Goal: Complete application form: Complete application form

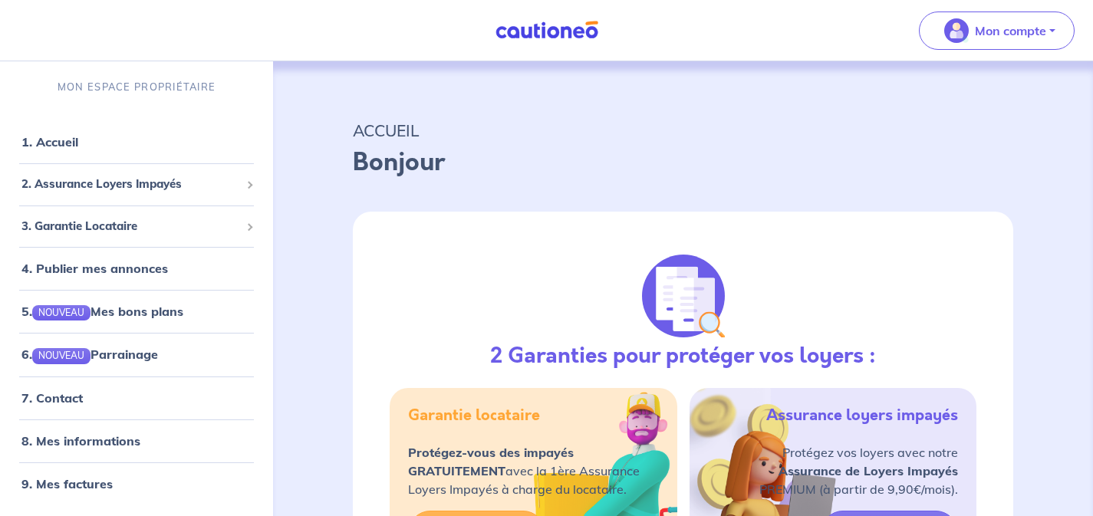
select select "FR"
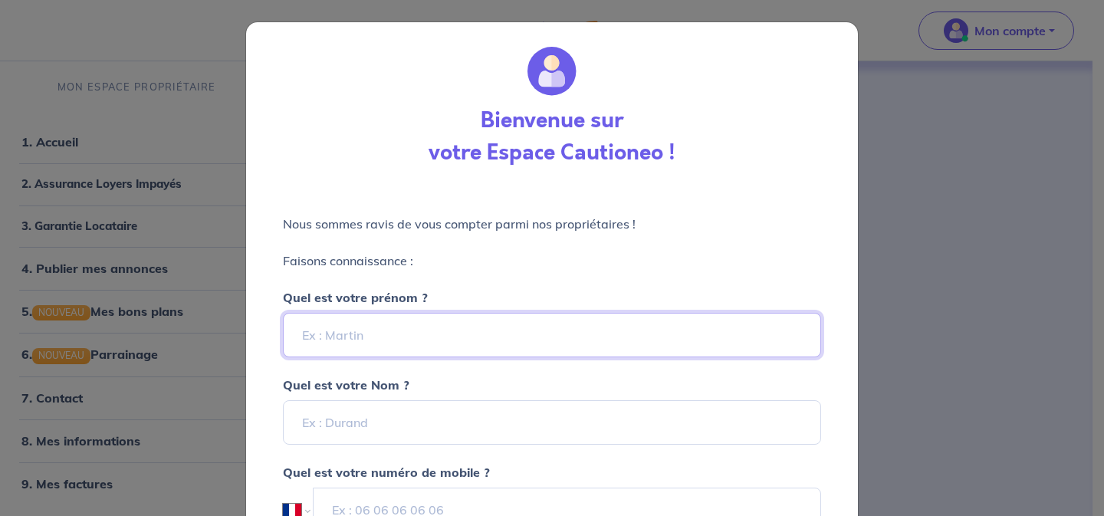
click at [416, 346] on input "Quel est votre prénom ?" at bounding box center [552, 335] width 538 height 44
type input "[PERSON_NAME]"
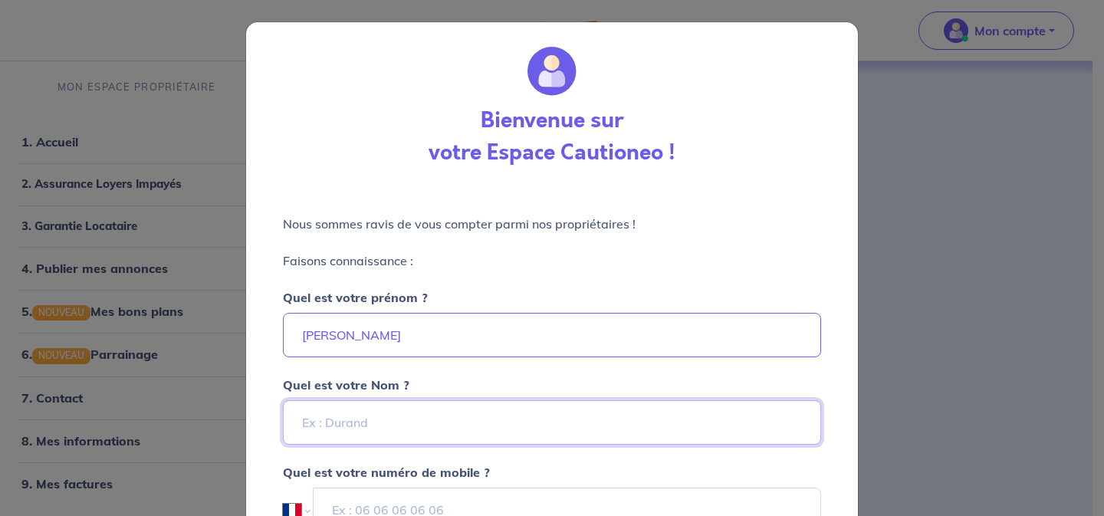
type input "[PERSON_NAME]"
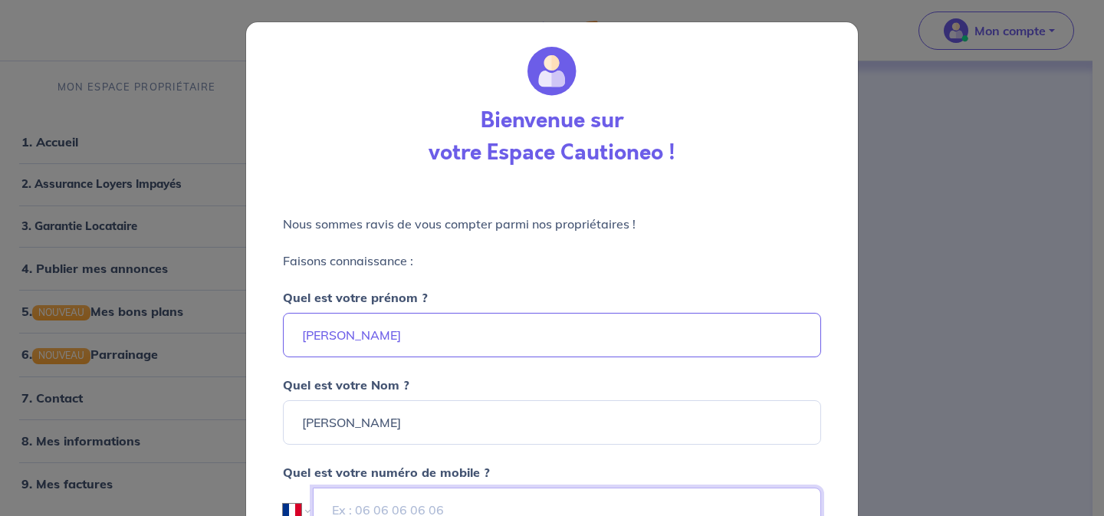
type input "06 46 73 07 52"
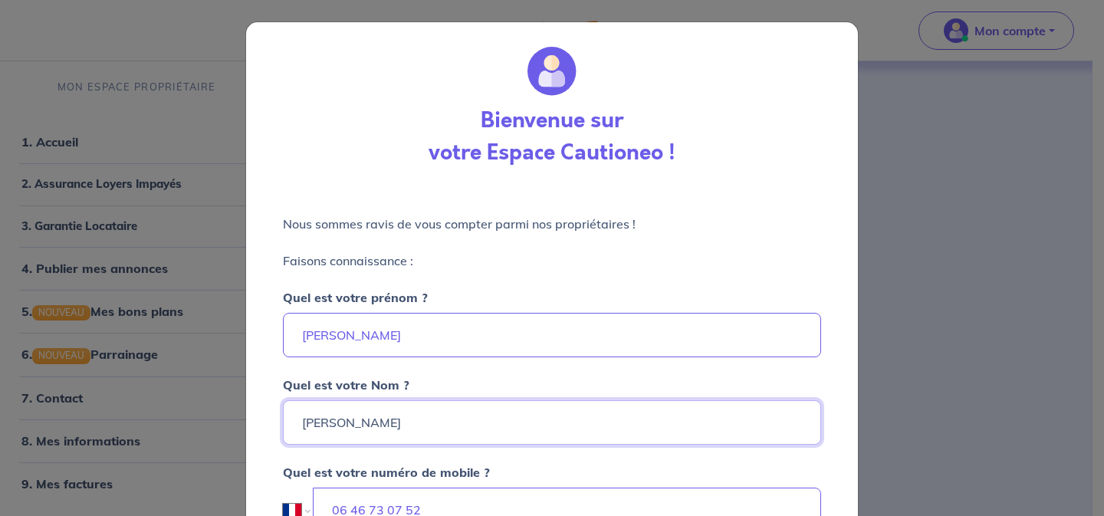
click at [305, 427] on input "[PERSON_NAME]" at bounding box center [552, 422] width 538 height 44
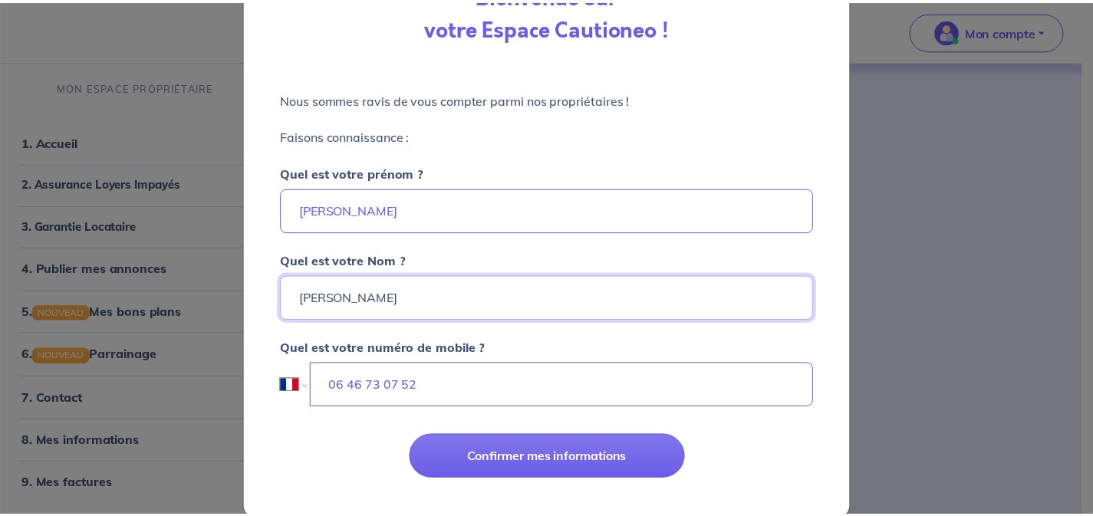
scroll to position [150, 0]
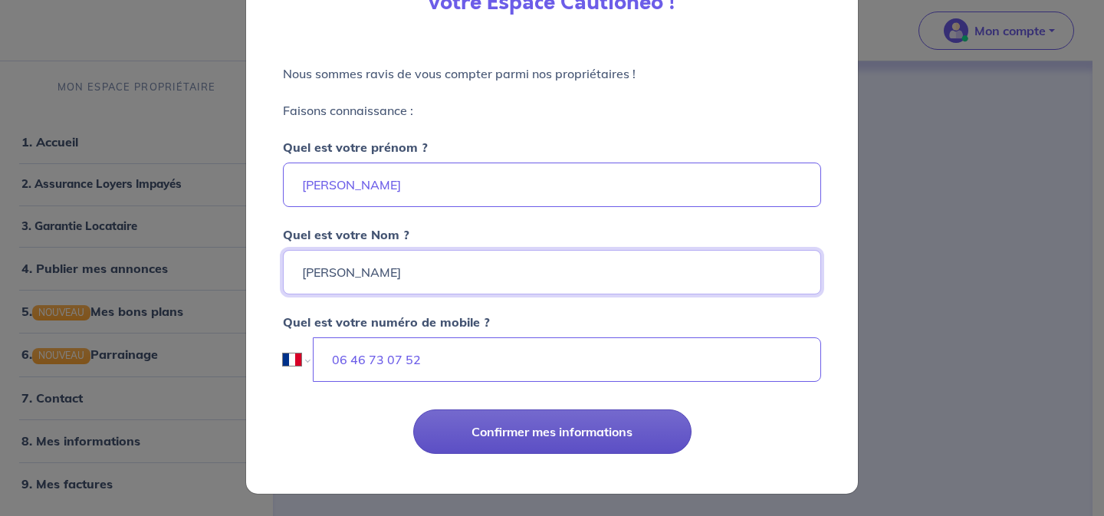
type input "[PERSON_NAME]"
click at [561, 434] on button "Confirmer mes informations" at bounding box center [552, 432] width 278 height 44
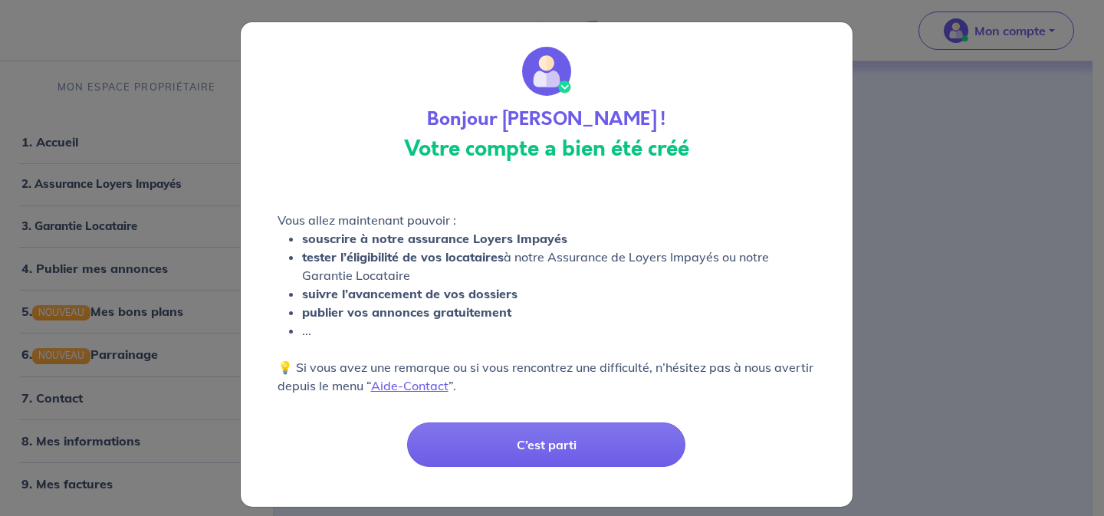
click at [561, 434] on button "C’est parti" at bounding box center [546, 445] width 278 height 44
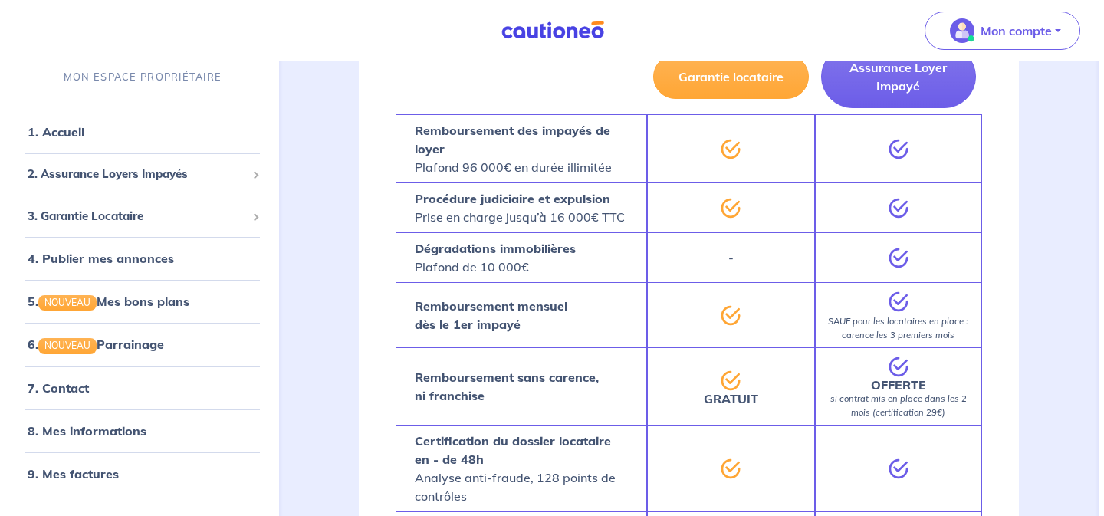
scroll to position [545, 0]
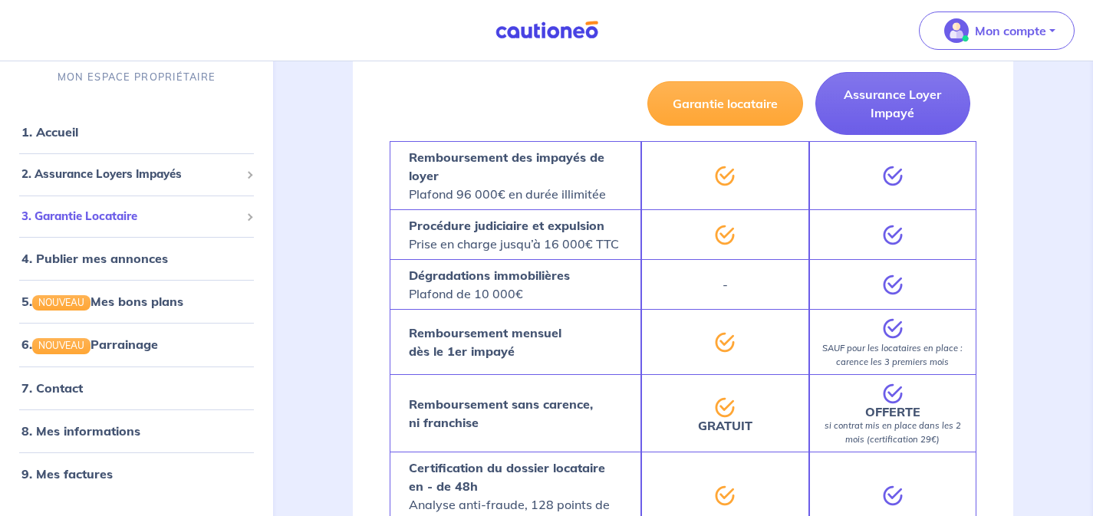
click at [137, 222] on span "3. Garantie Locataire" at bounding box center [130, 217] width 219 height 18
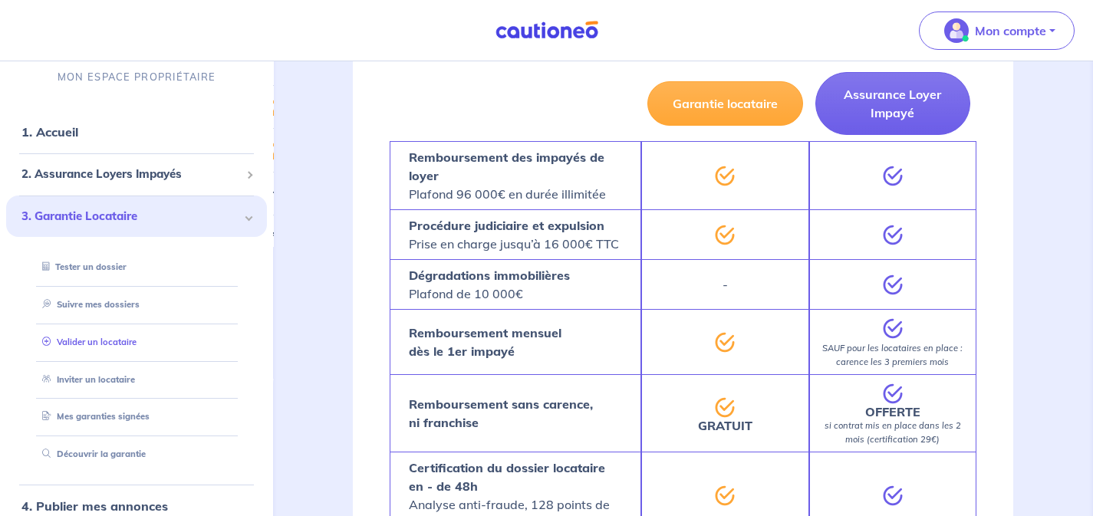
click at [114, 343] on link "Valider un locataire" at bounding box center [86, 342] width 100 height 11
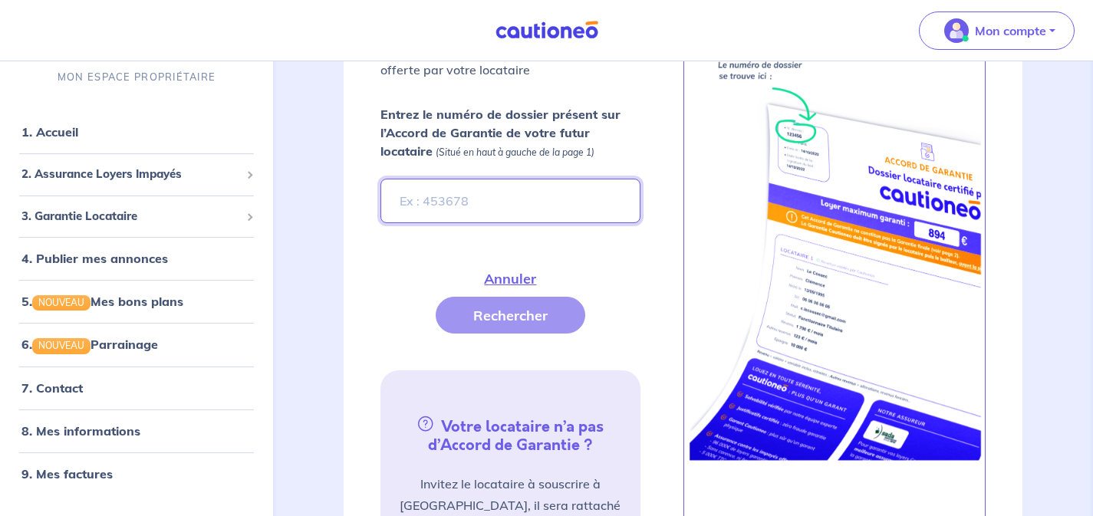
click at [506, 203] on input "Entrez le numéro de dossier présent sur l’Accord de Garantie de votre futur loc…" at bounding box center [509, 201] width 259 height 44
paste input "ZV9M3R"
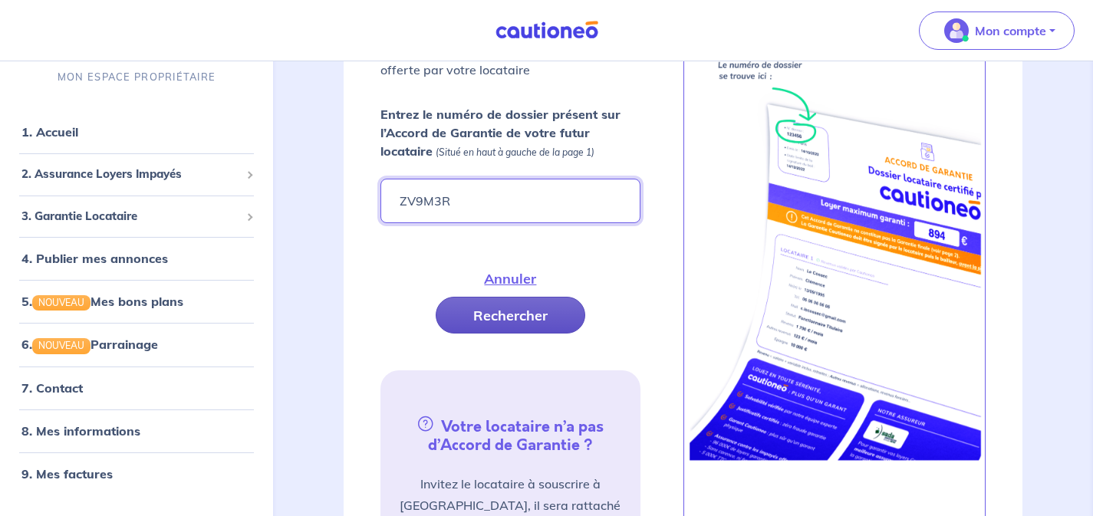
type input "ZV9M3R"
click at [499, 311] on button "Rechercher" at bounding box center [511, 315] width 150 height 37
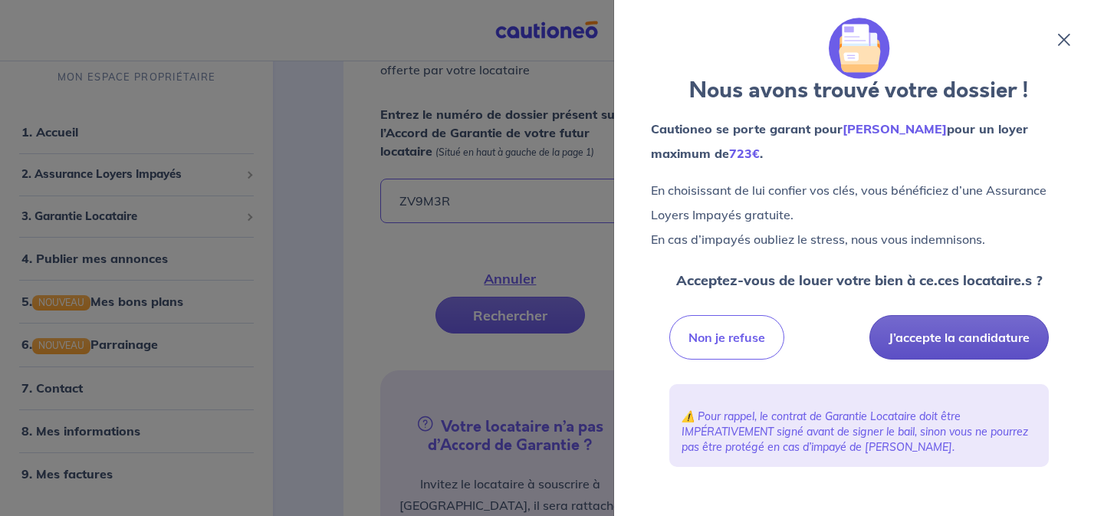
click at [959, 334] on button "J’accepte la candidature" at bounding box center [959, 337] width 179 height 44
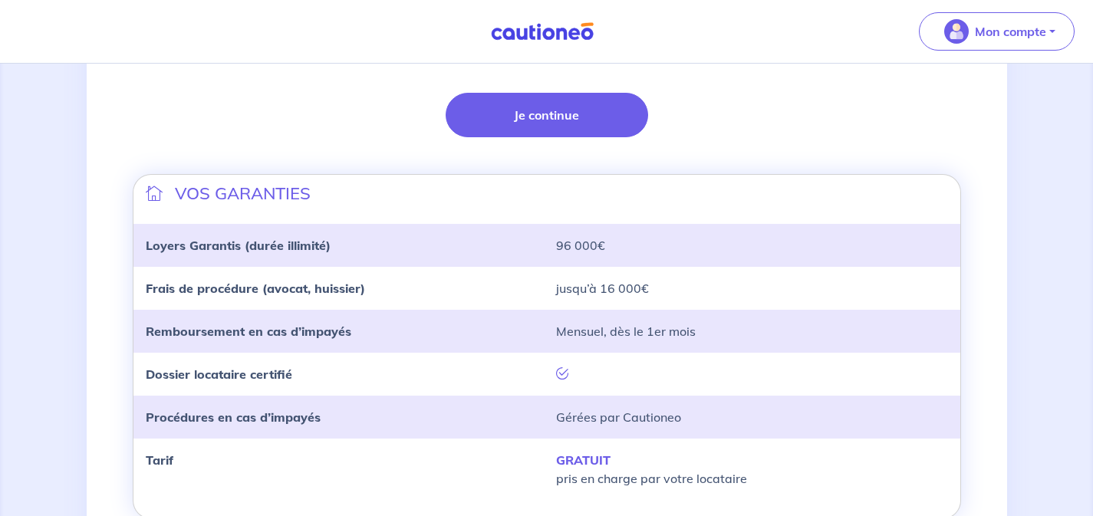
scroll to position [418, 0]
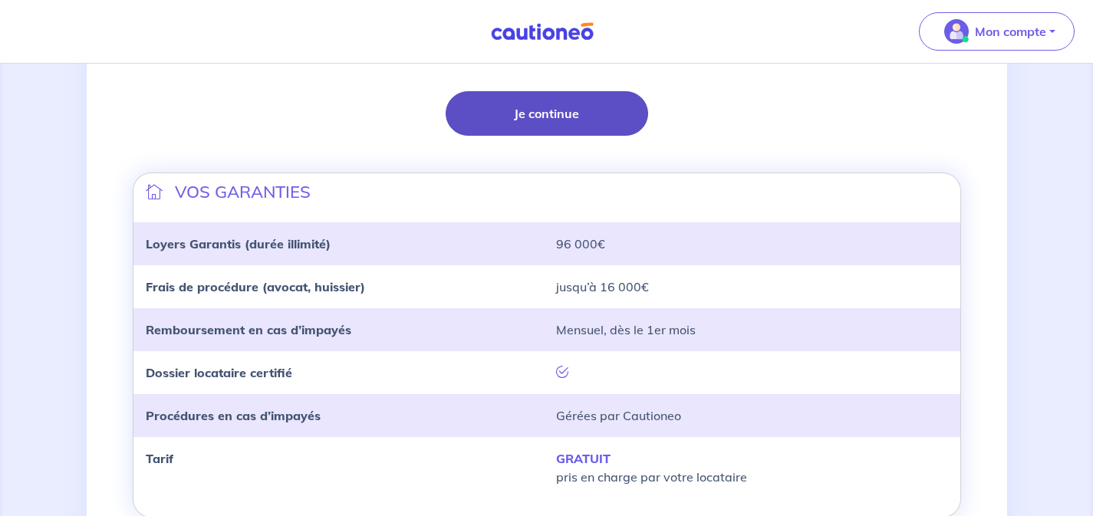
click at [561, 115] on button "Je continue" at bounding box center [547, 113] width 202 height 44
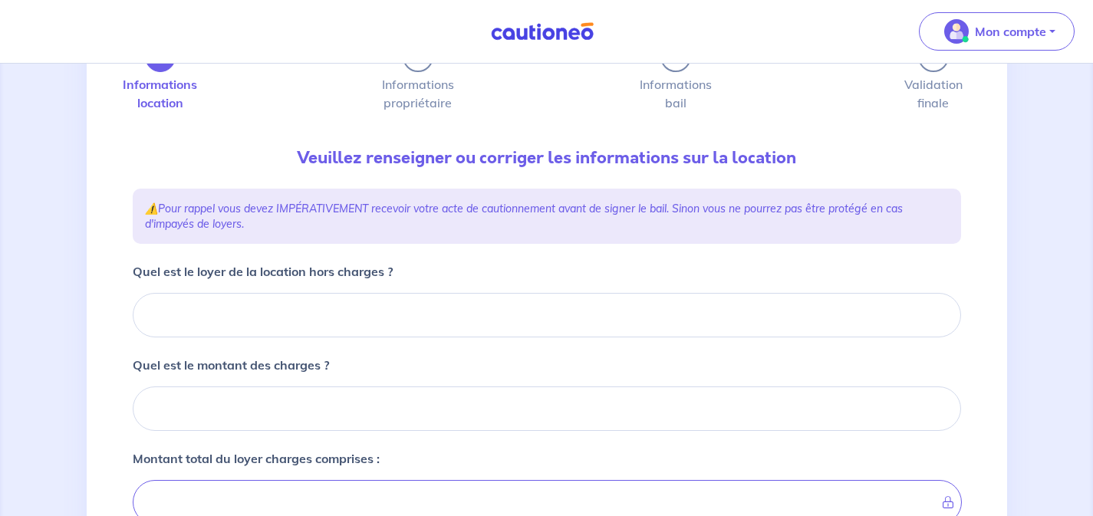
scroll to position [94, 0]
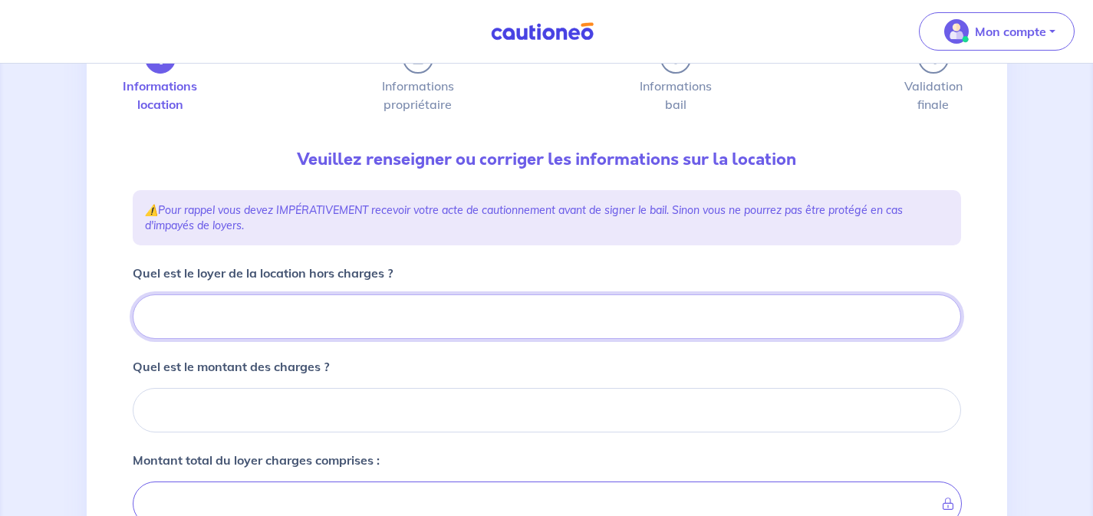
click at [363, 325] on input "Quel est le loyer de la location hors charges ?" at bounding box center [547, 317] width 828 height 44
type input "650"
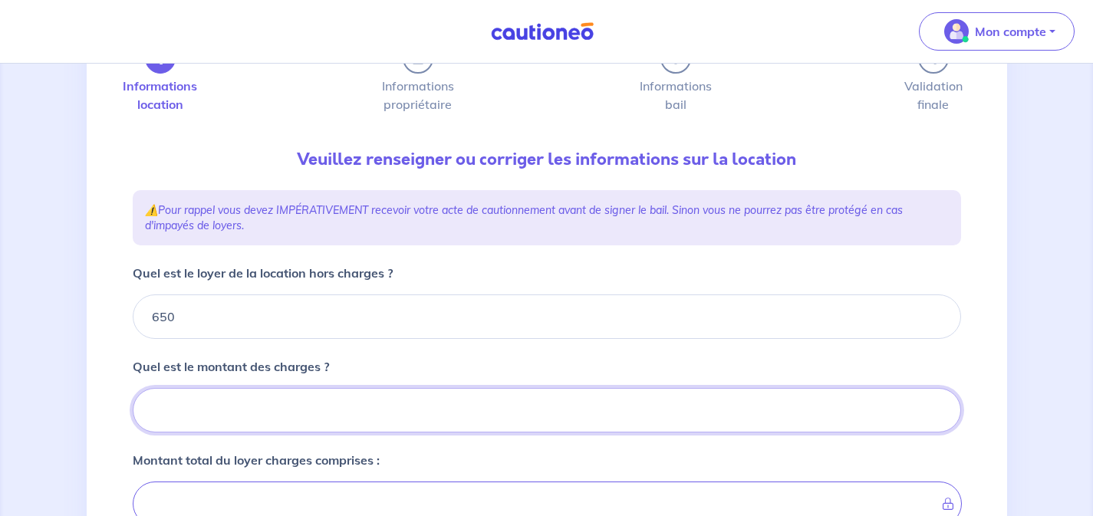
click at [374, 413] on input "Quel est le montant des charges ?" at bounding box center [547, 410] width 828 height 44
type input "2"
type input "652"
type input "25"
type input "675"
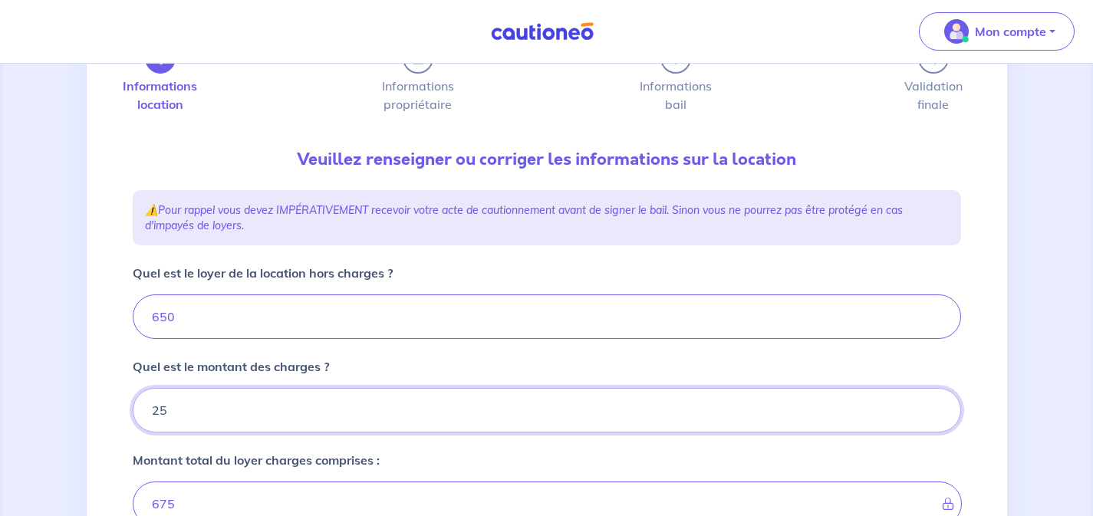
type input "25"
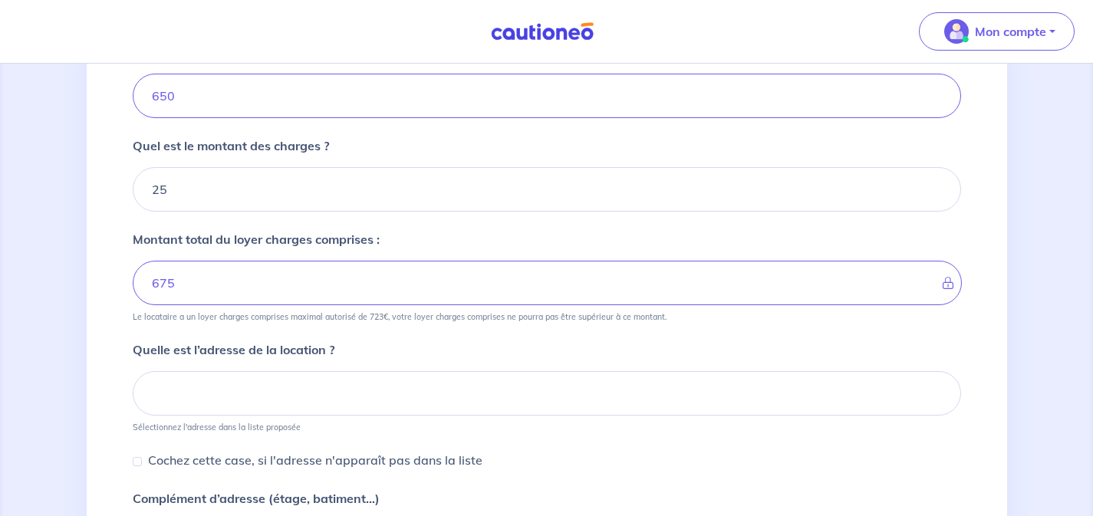
scroll to position [320, 0]
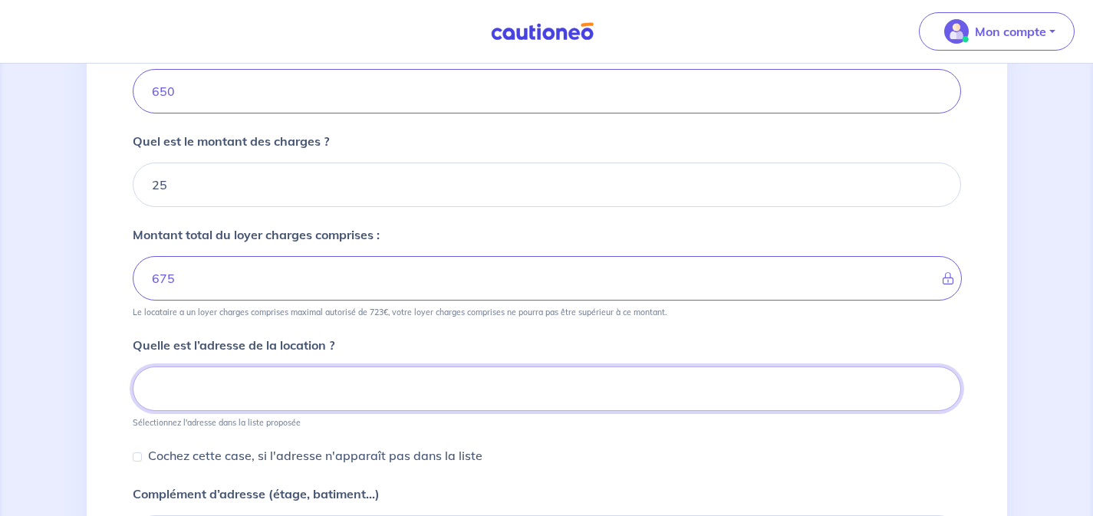
click at [374, 377] on input at bounding box center [547, 389] width 828 height 44
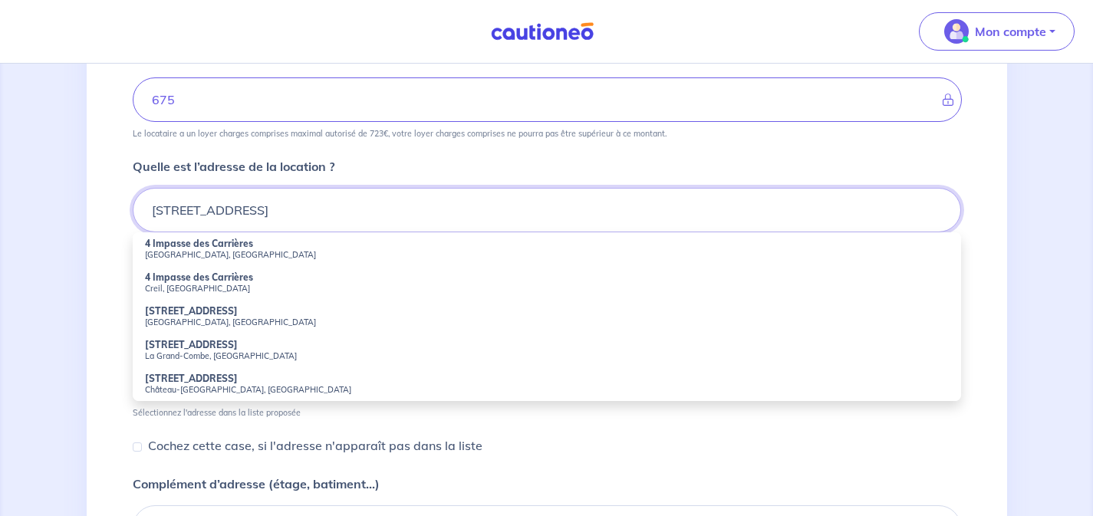
scroll to position [499, 0]
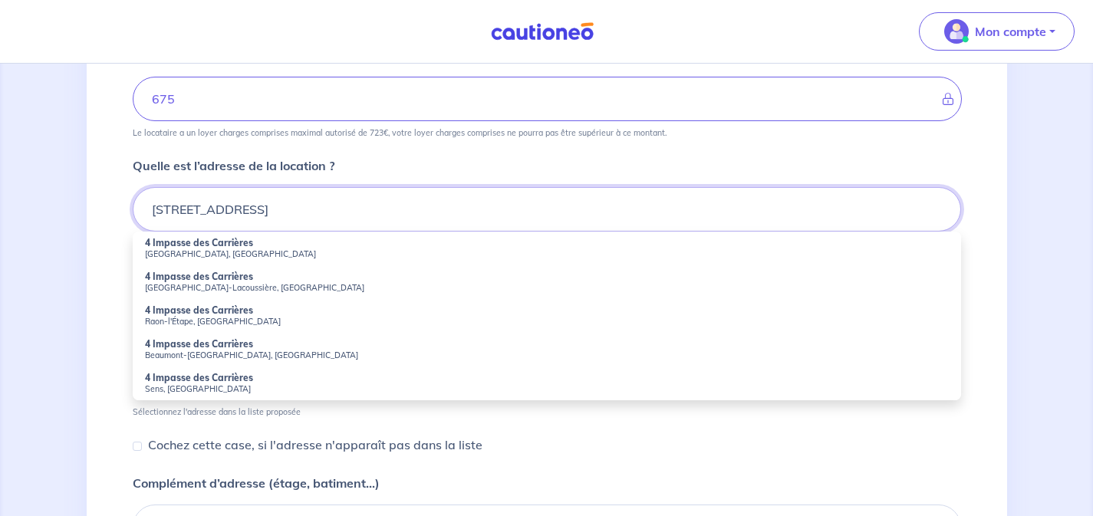
click at [284, 208] on input "4 impasse des carrieres sainte-féréole" at bounding box center [547, 209] width 828 height 44
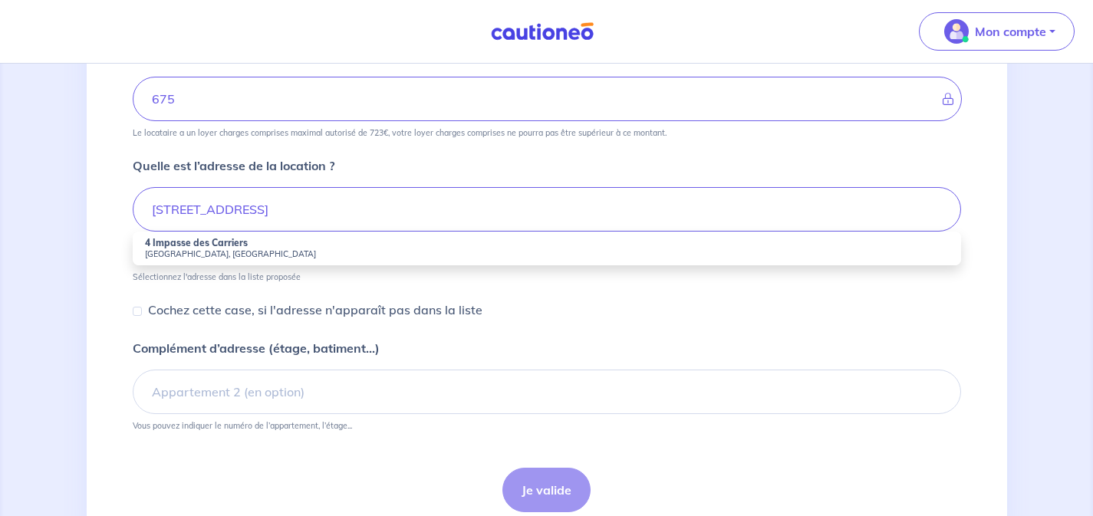
click at [240, 245] on strong "4 Impasse des Carriers" at bounding box center [196, 243] width 103 height 12
type input "4 Impasse des Carriers, Sainte-Féréole, France"
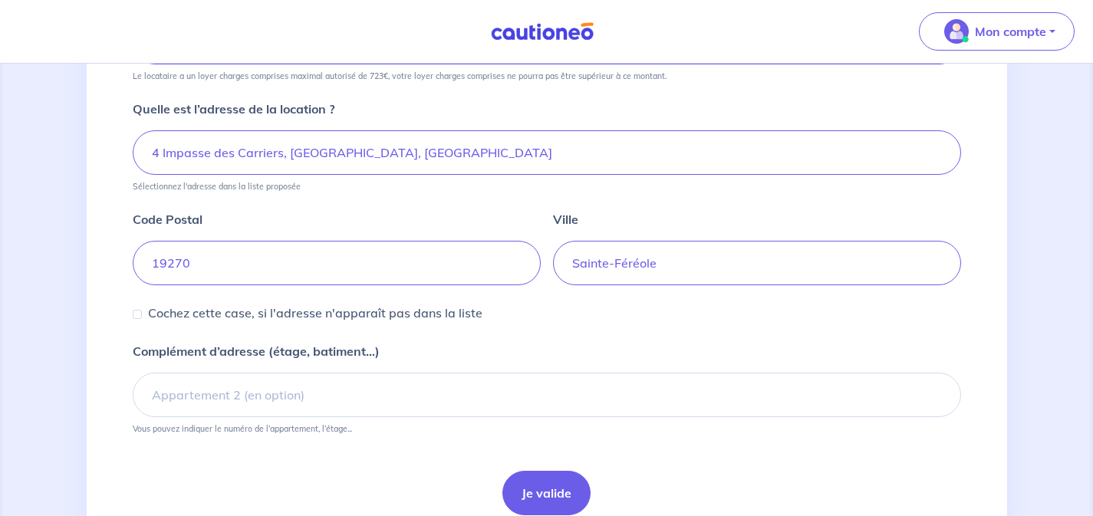
scroll to position [623, 0]
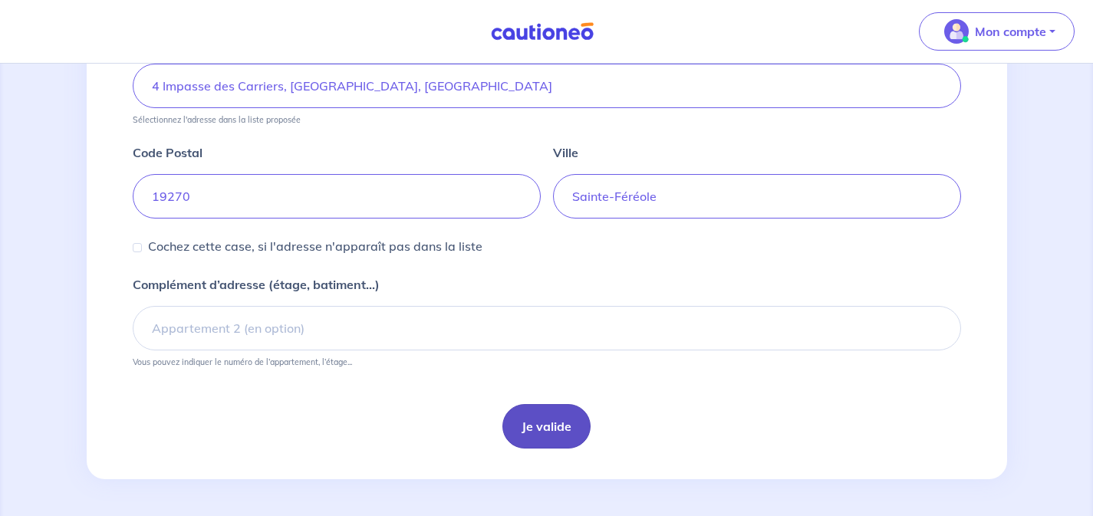
click at [545, 426] on button "Je valide" at bounding box center [546, 426] width 88 height 44
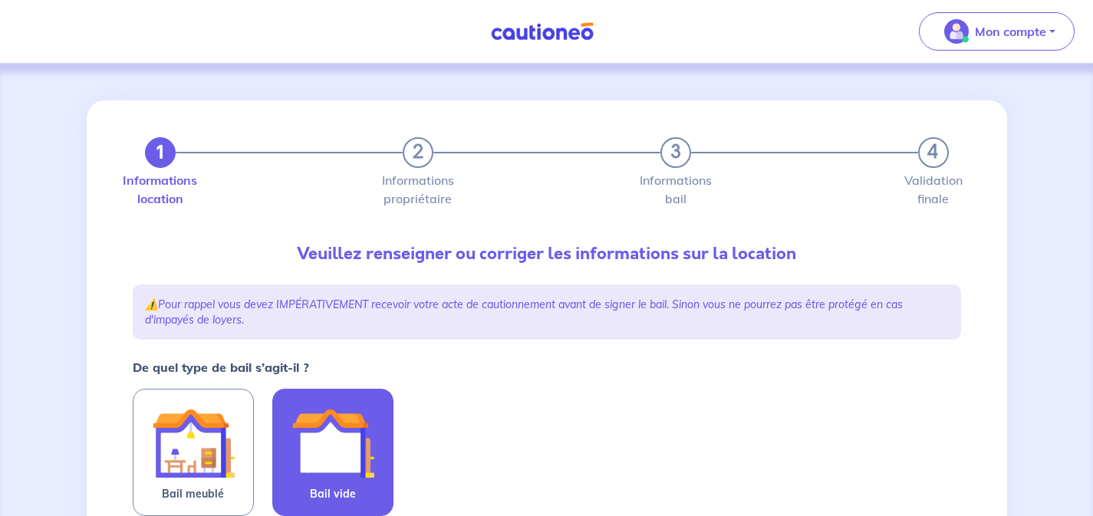
click at [318, 435] on img at bounding box center [332, 443] width 83 height 83
click at [0, 0] on input "Bail vide" at bounding box center [0, 0] width 0 height 0
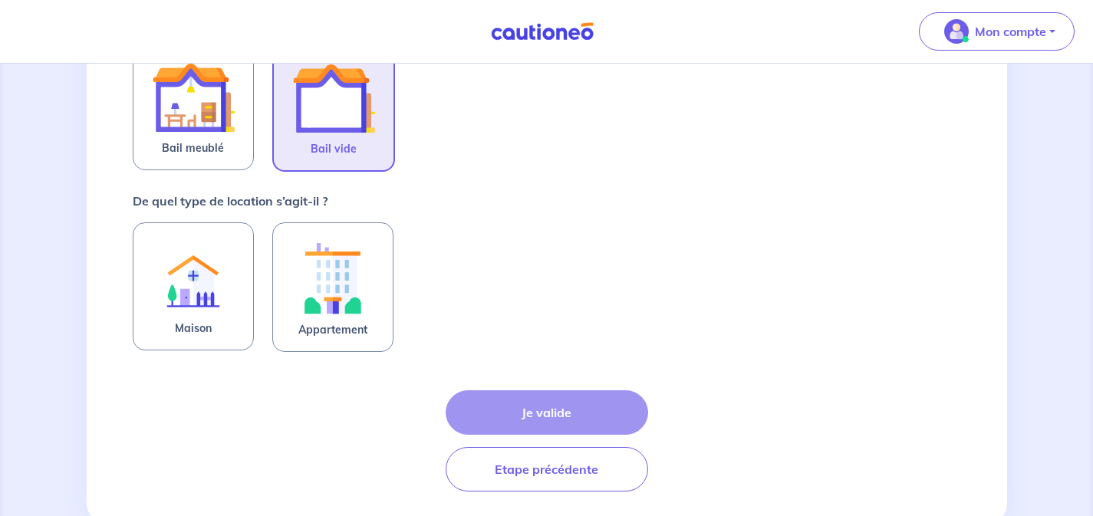
scroll to position [354, 0]
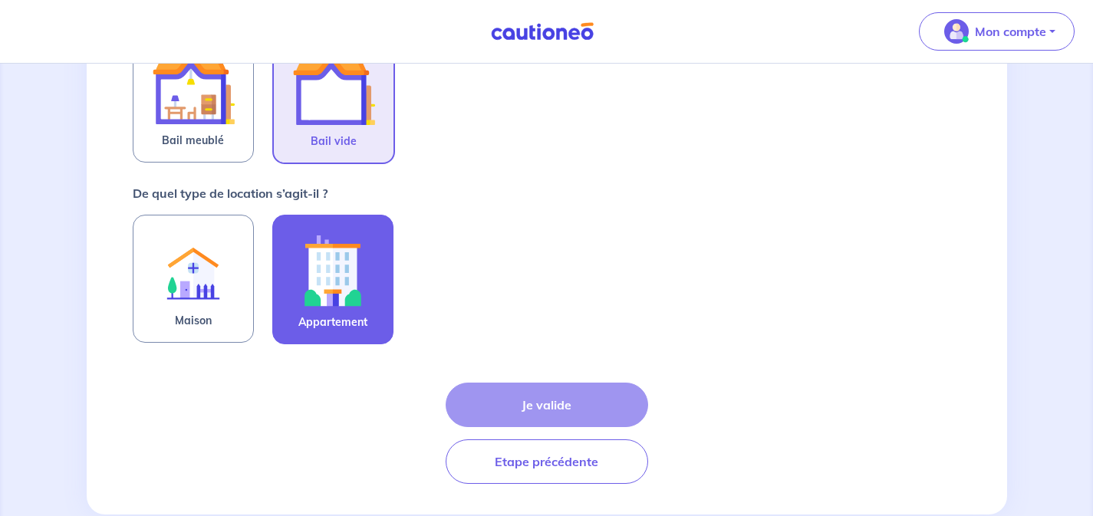
click at [337, 262] on img at bounding box center [332, 270] width 83 height 85
click at [0, 0] on input "Appartement" at bounding box center [0, 0] width 0 height 0
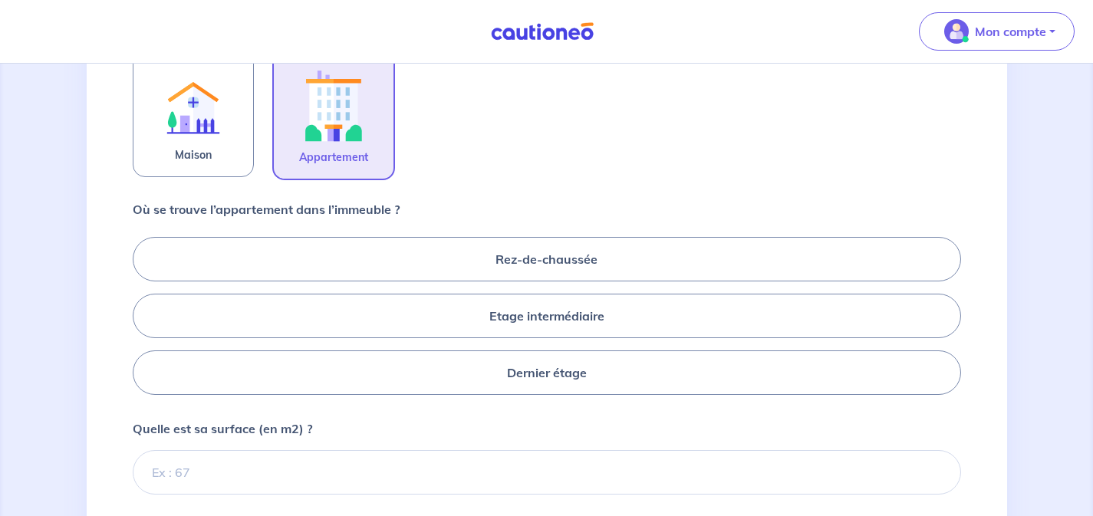
scroll to position [522, 0]
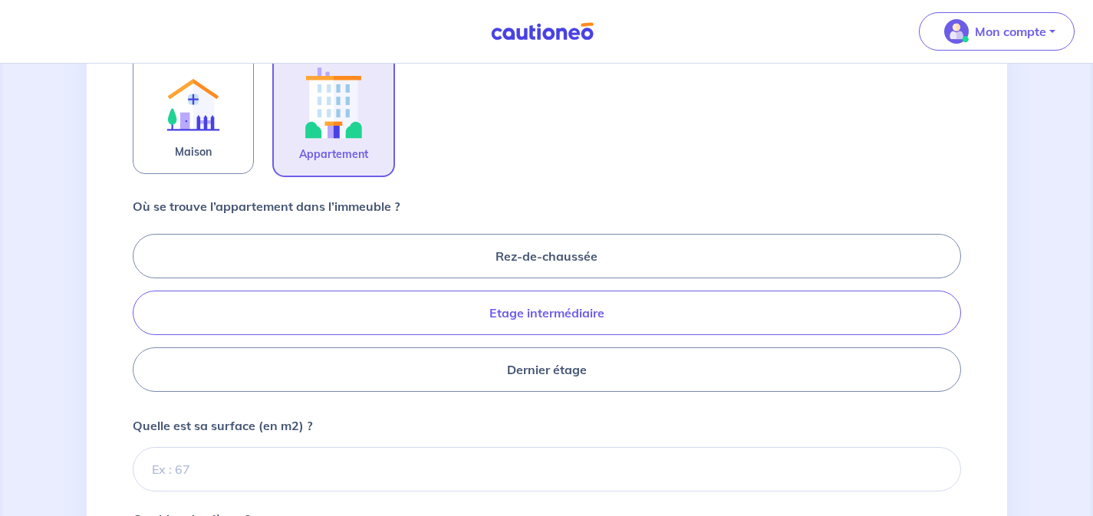
click at [622, 314] on label "Etage intermédiaire" at bounding box center [547, 313] width 828 height 44
click at [143, 314] on input "Etage intermédiaire" at bounding box center [138, 313] width 10 height 10
radio input "true"
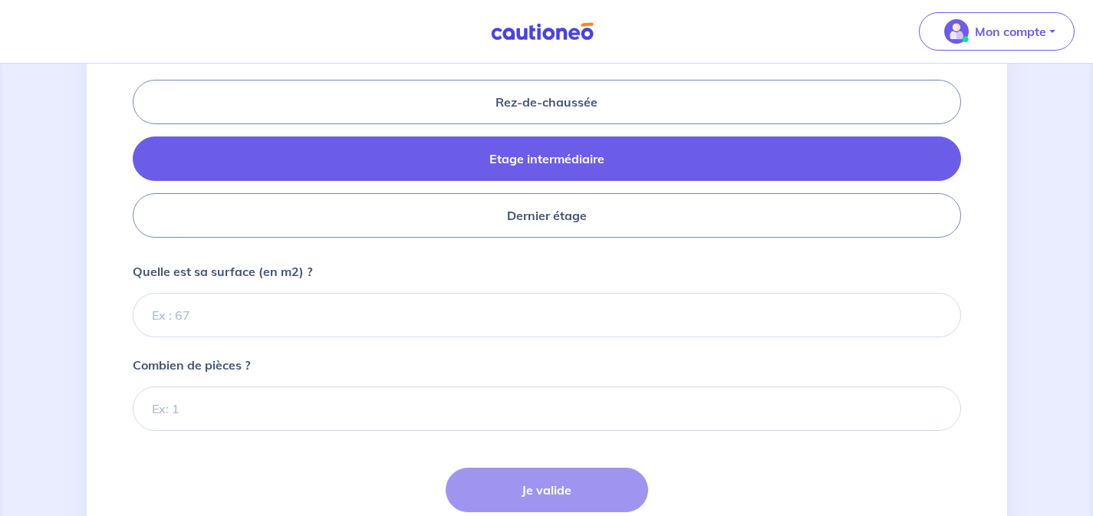
scroll to position [682, 0]
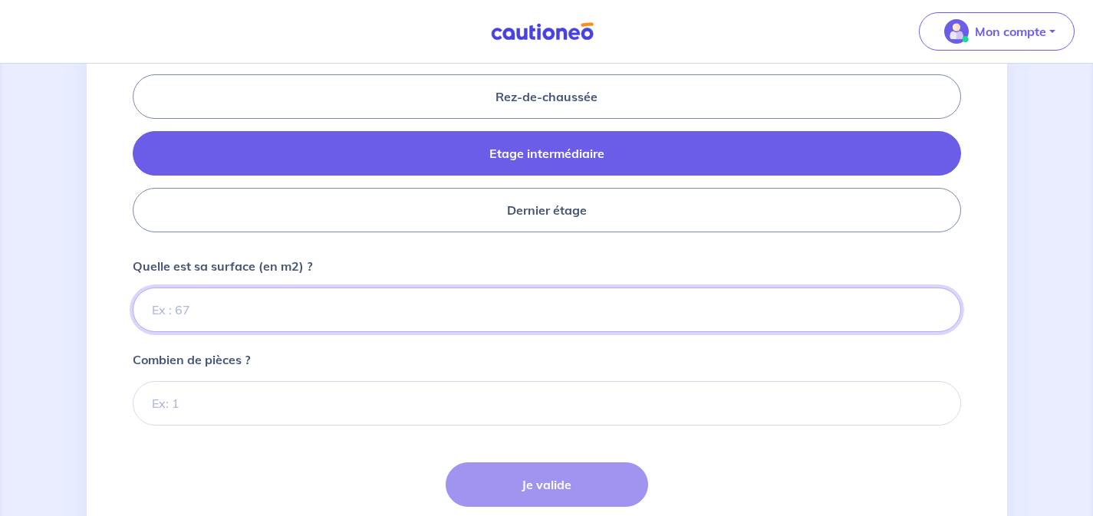
click at [202, 311] on input "Quelle est sa surface (en m2) ?" at bounding box center [547, 310] width 828 height 44
type input "78"
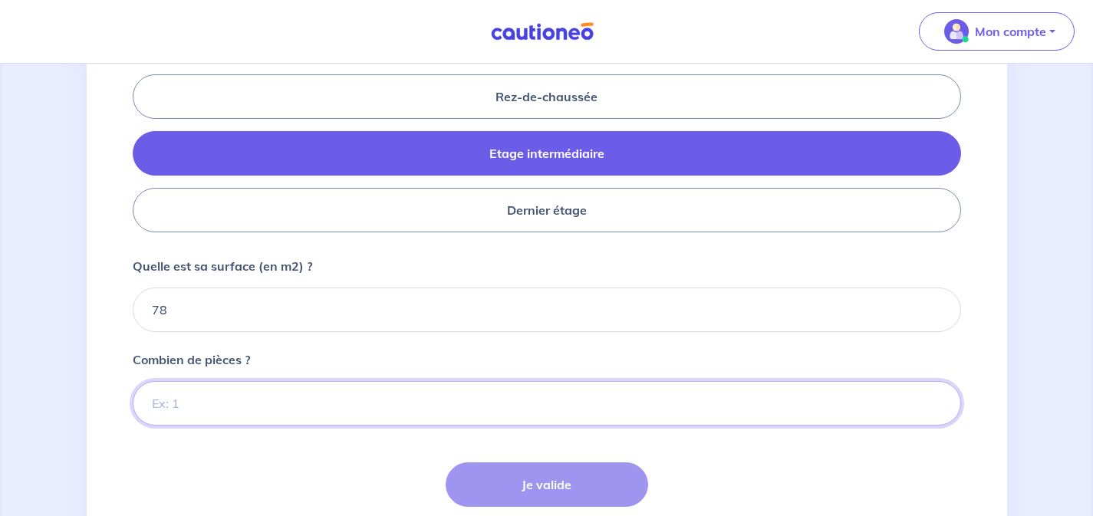
click at [204, 407] on input "Combien de pièces ?" at bounding box center [547, 403] width 828 height 44
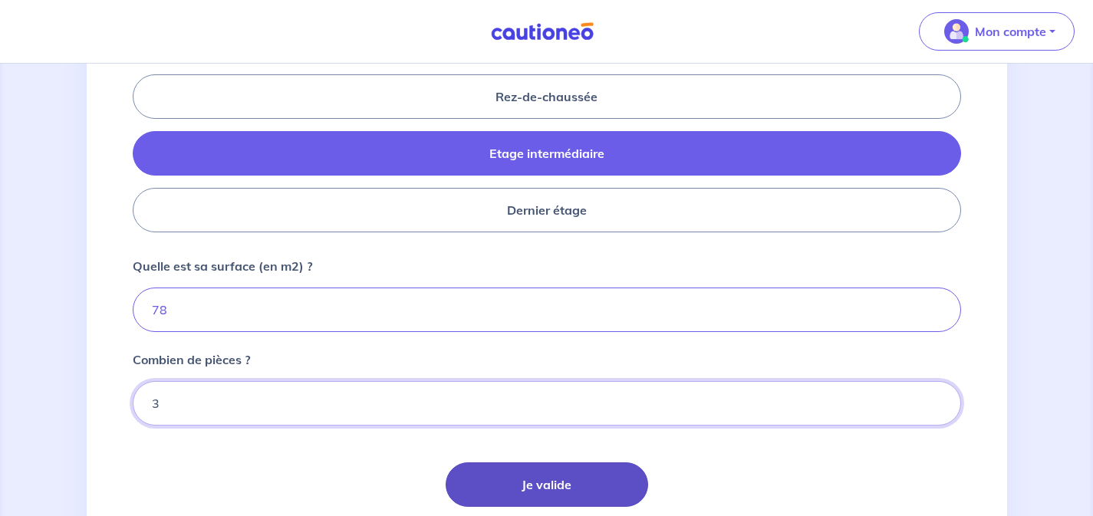
type input "3"
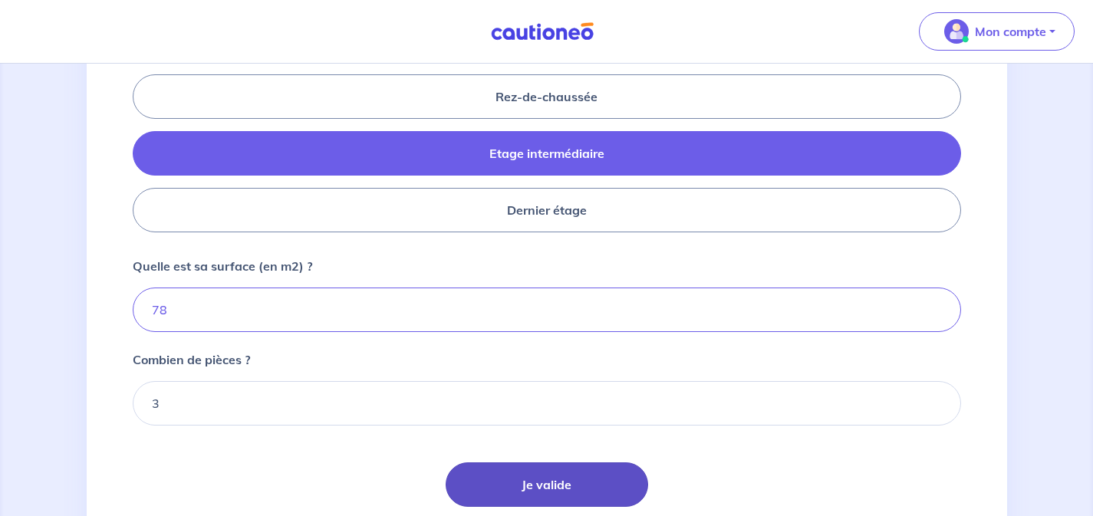
click at [548, 485] on button "Je valide" at bounding box center [547, 484] width 202 height 44
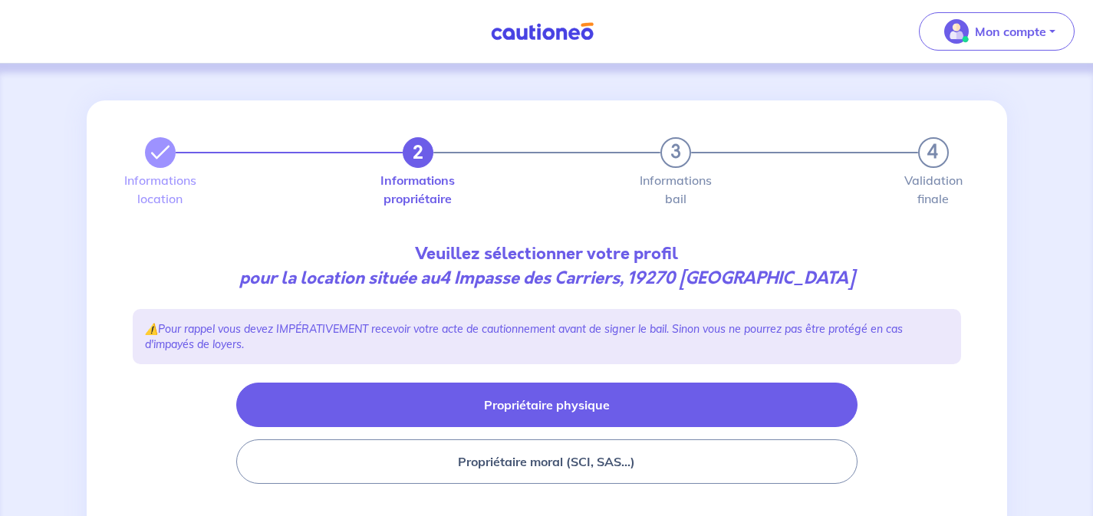
click at [566, 402] on button "Propriétaire physique" at bounding box center [546, 405] width 621 height 44
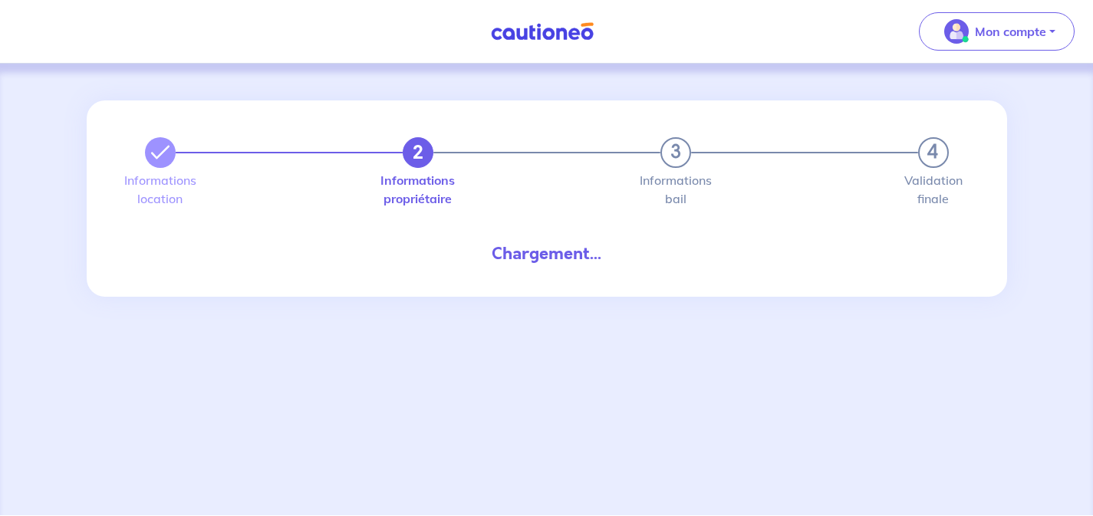
select select "FR"
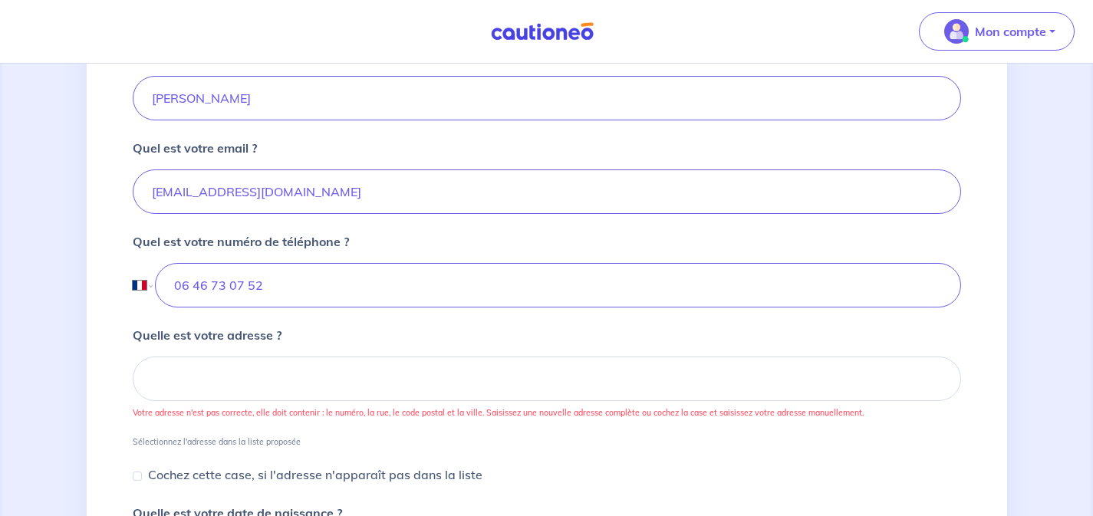
scroll to position [420, 0]
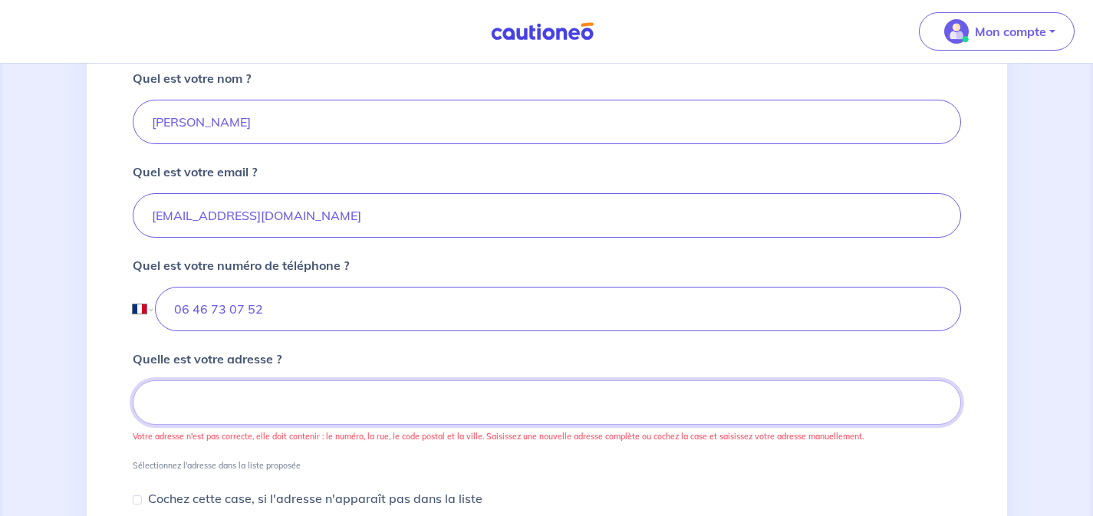
click at [380, 409] on input at bounding box center [547, 402] width 828 height 44
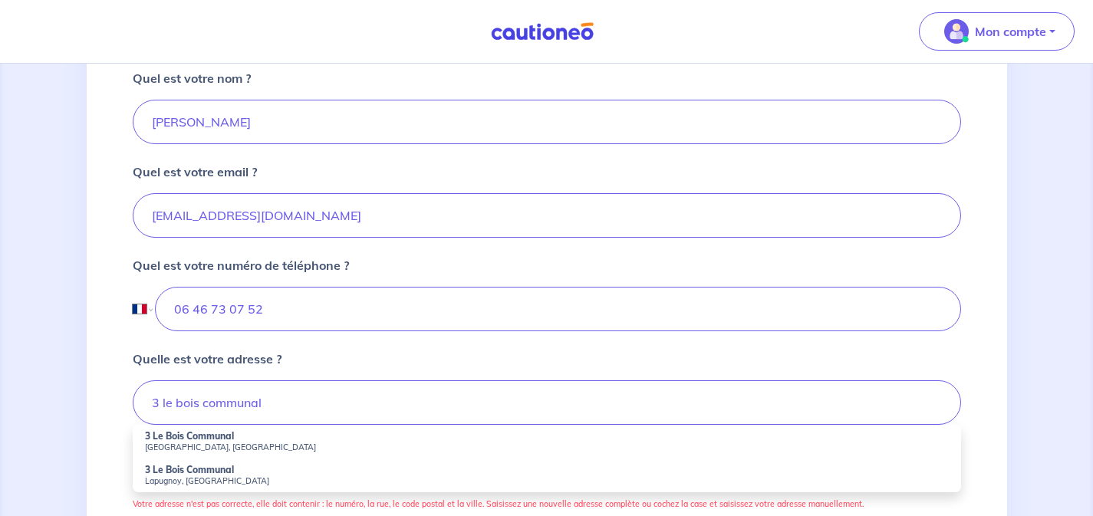
click at [351, 442] on small "Allassac, France" at bounding box center [547, 447] width 804 height 11
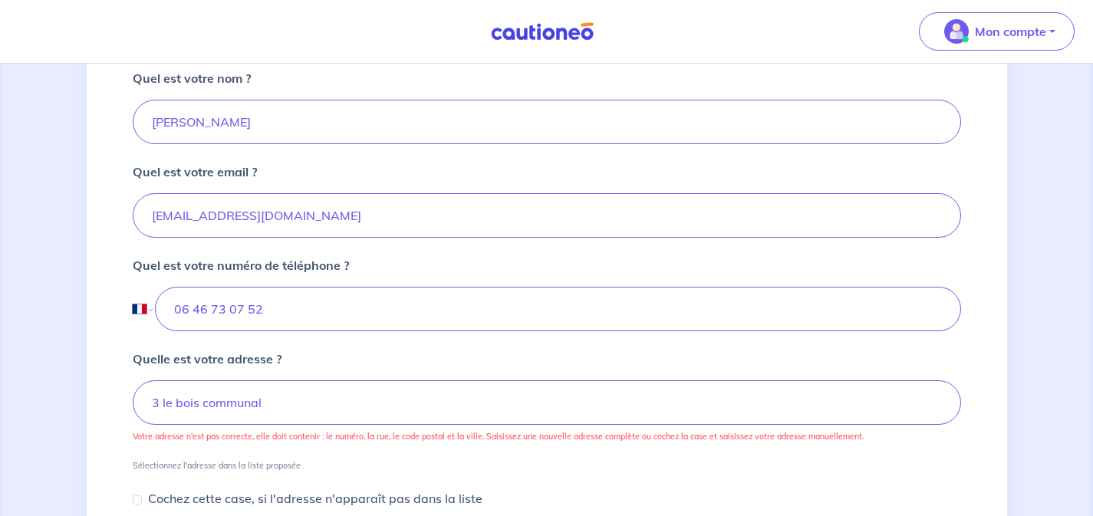
type input "3 Le Bois Communal, Allassac, France"
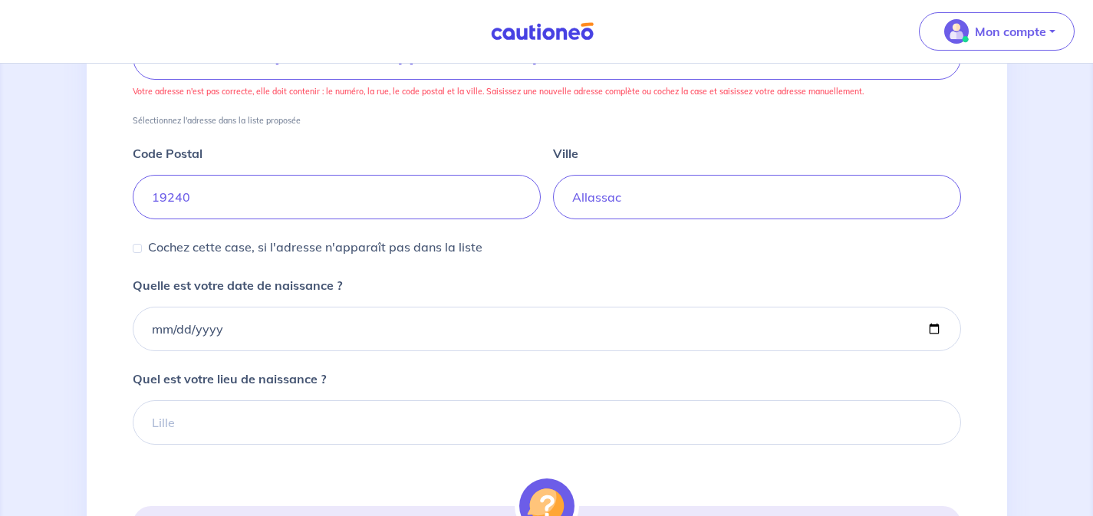
scroll to position [766, 0]
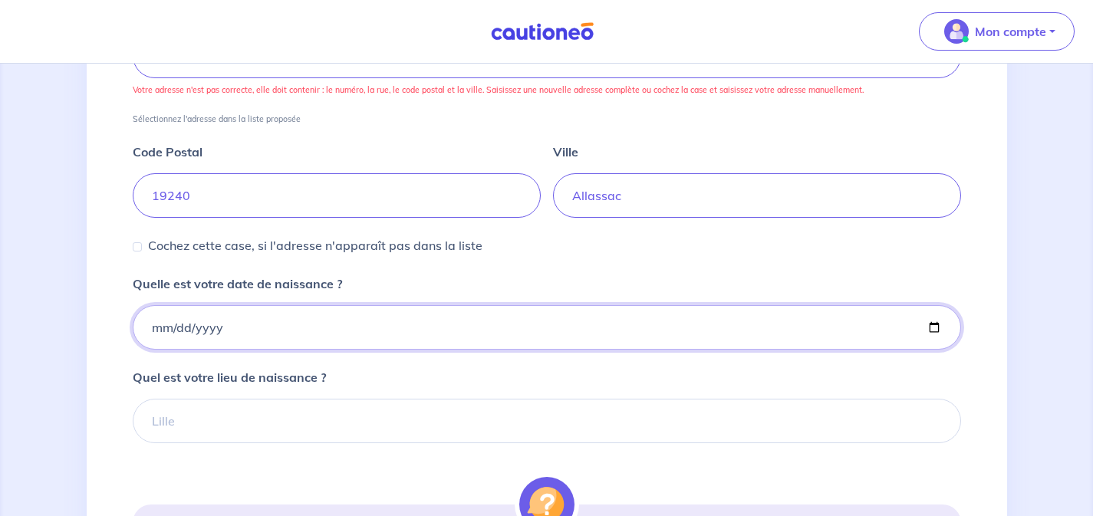
click at [315, 332] on input "Quelle est votre date de naissance ?" at bounding box center [547, 327] width 828 height 44
type input "1991-02-07"
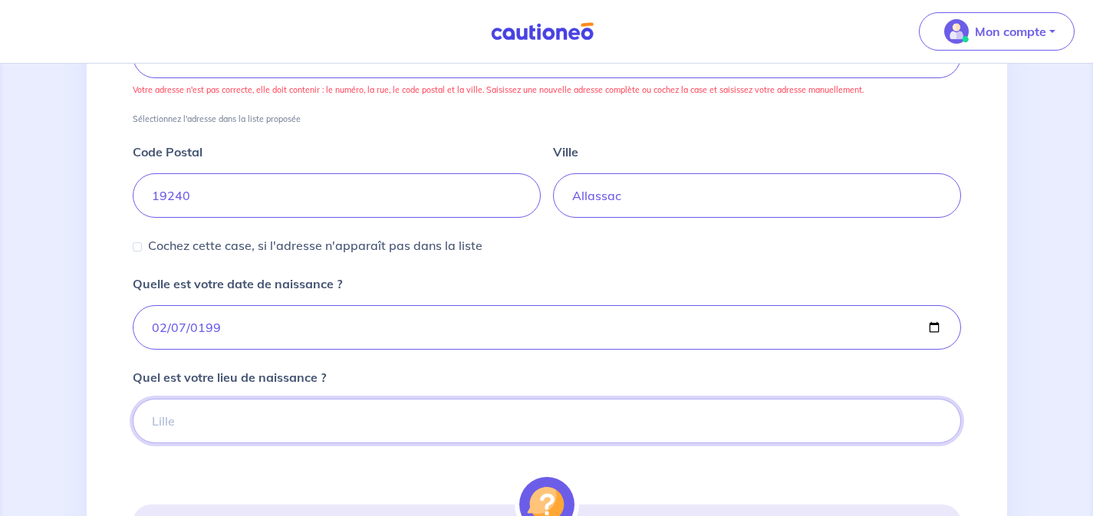
click at [421, 410] on input "Quel est votre lieu de naissance ?" at bounding box center [547, 421] width 828 height 44
type input "T"
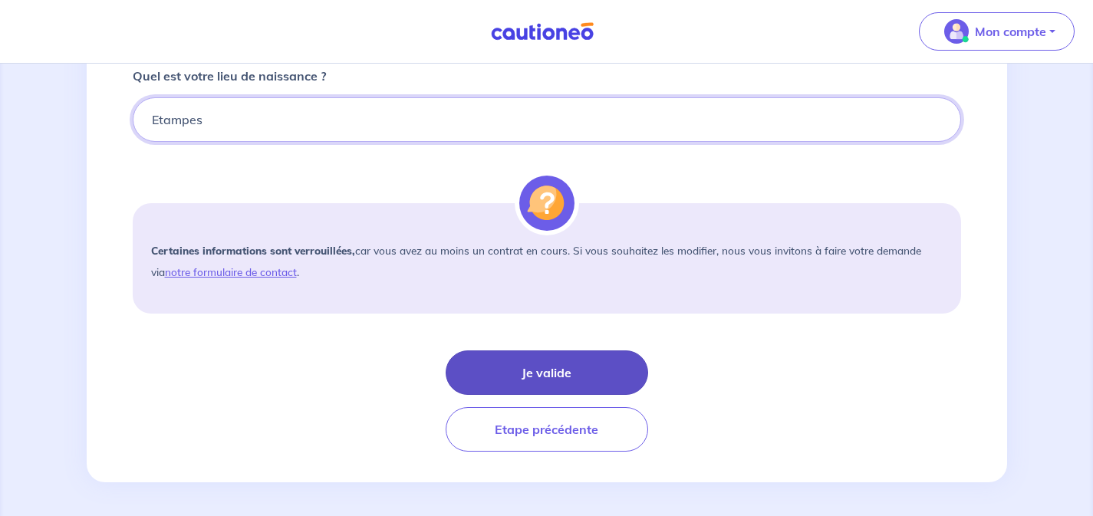
scroll to position [1071, 0]
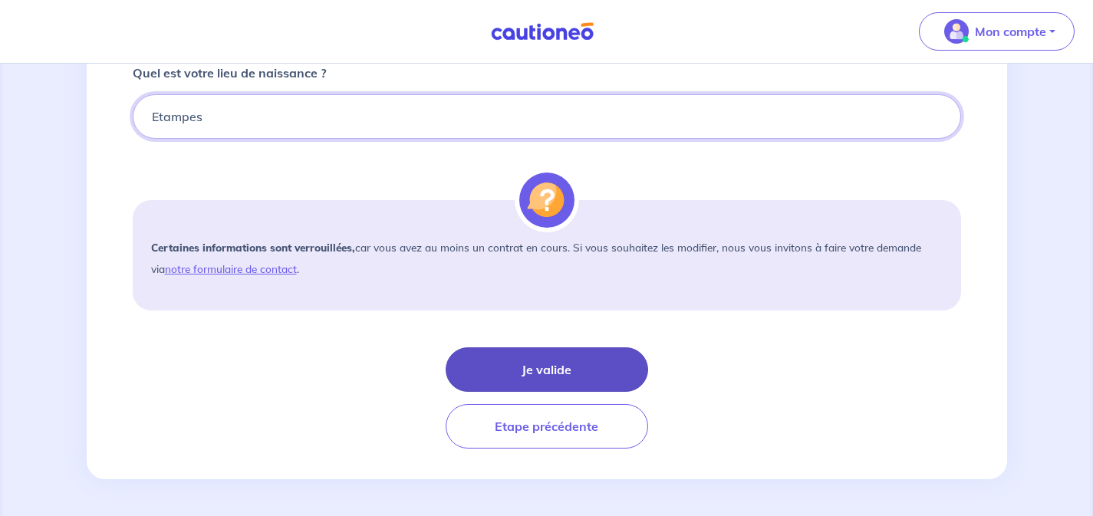
type input "Etampes"
click at [542, 367] on button "Je valide" at bounding box center [547, 369] width 202 height 44
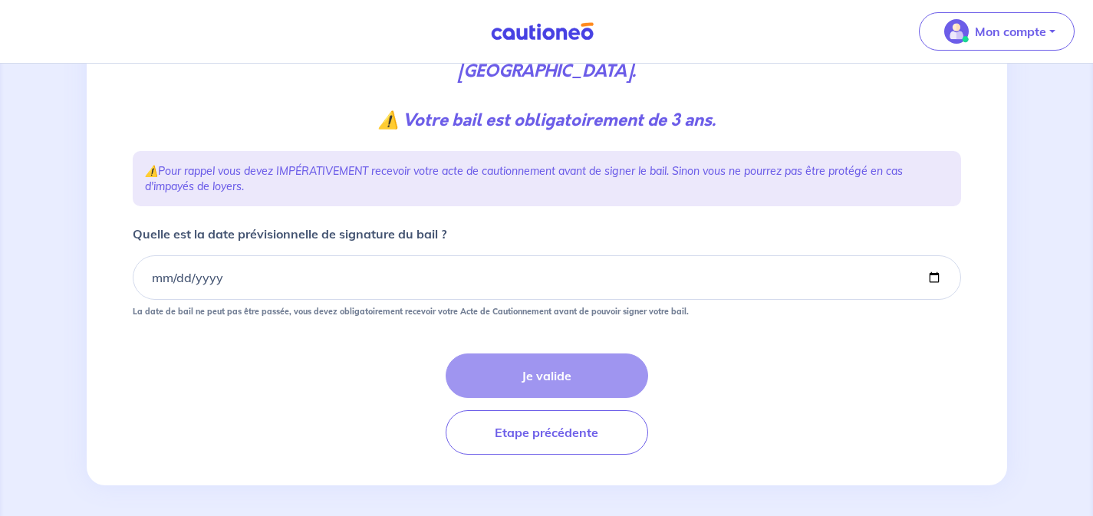
scroll to position [248, 0]
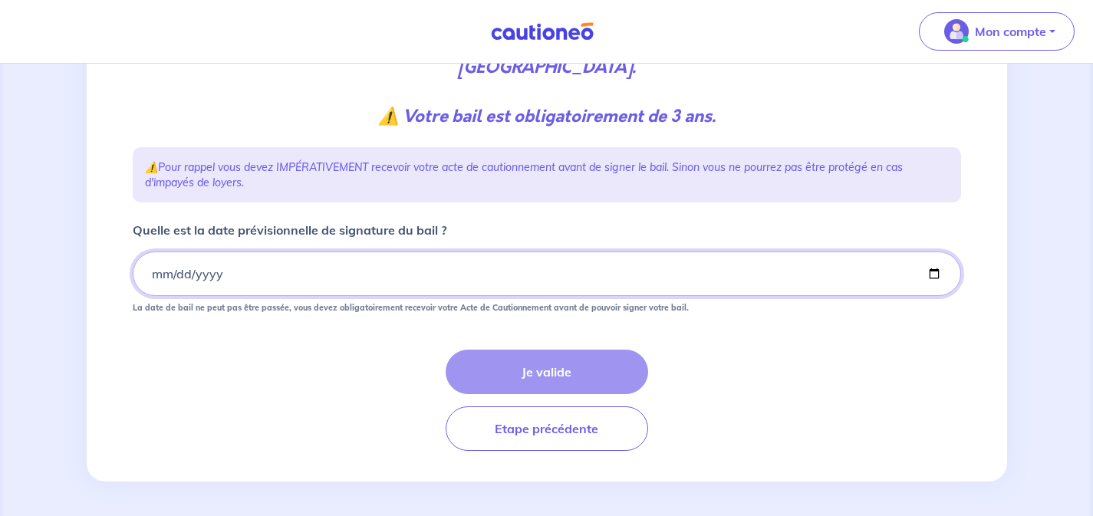
click at [935, 275] on input "Quelle est la date prévisionnelle de signature du bail ?" at bounding box center [547, 274] width 828 height 44
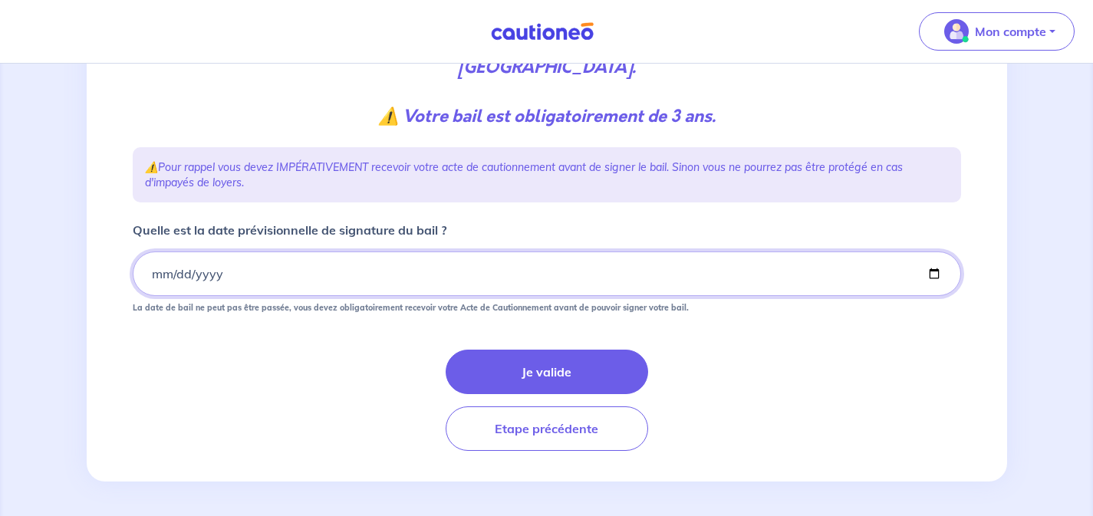
click at [929, 279] on input "2025-09-10" at bounding box center [547, 274] width 828 height 44
type input "2025-09-15"
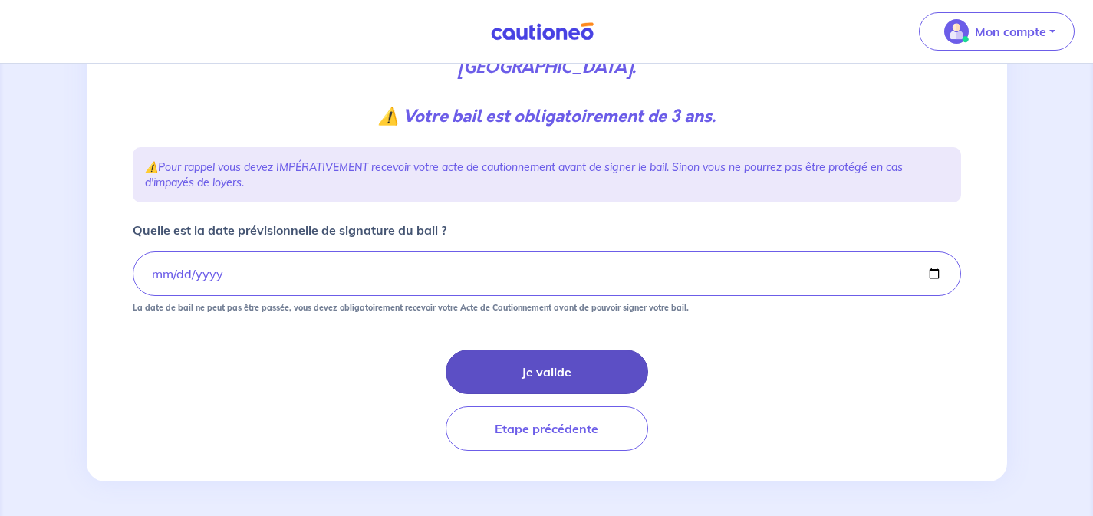
click at [565, 360] on button "Je valide" at bounding box center [547, 372] width 202 height 44
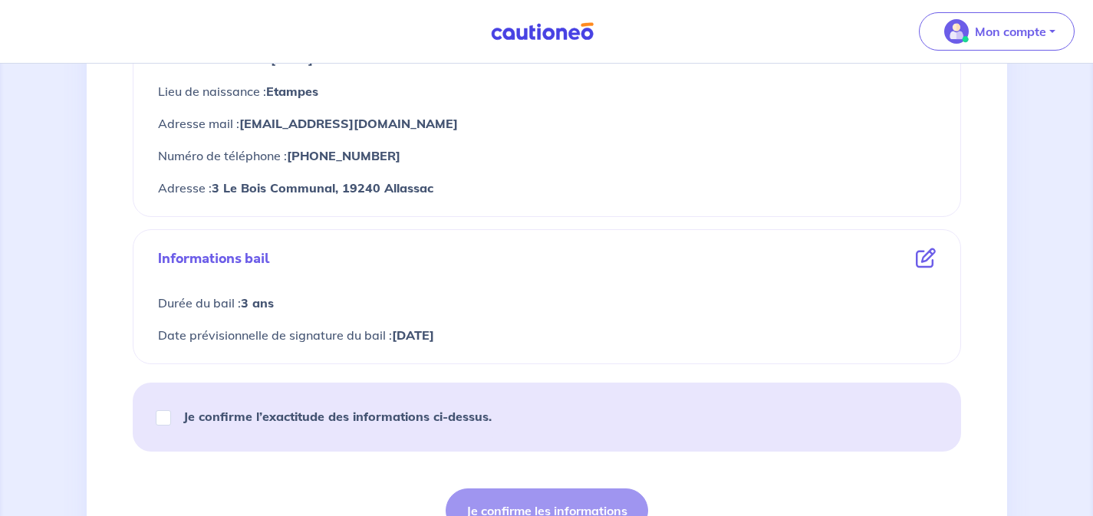
scroll to position [721, 0]
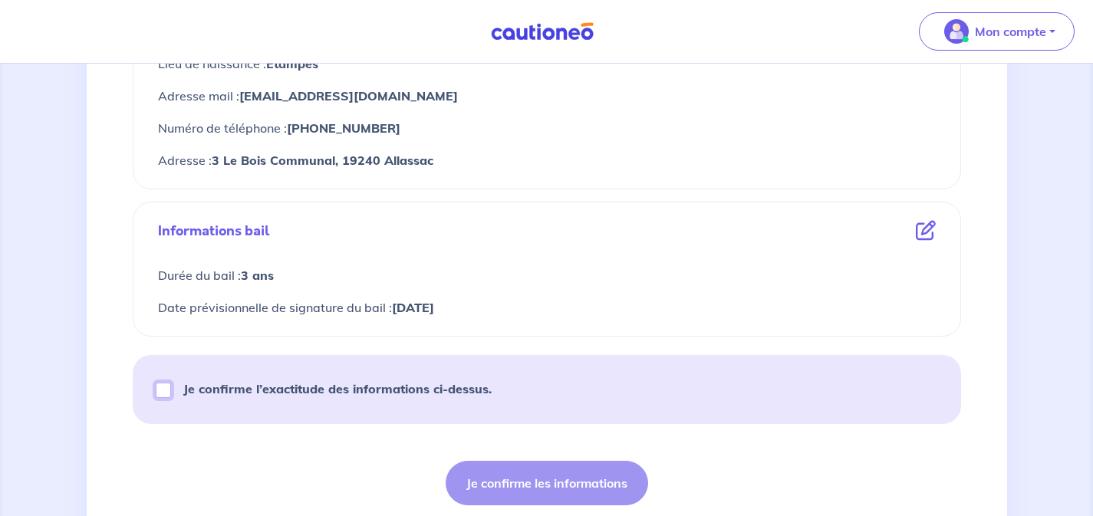
click at [164, 391] on input "Je confirme l’exactitude des informations ci-dessus." at bounding box center [163, 390] width 15 height 15
checkbox input "true"
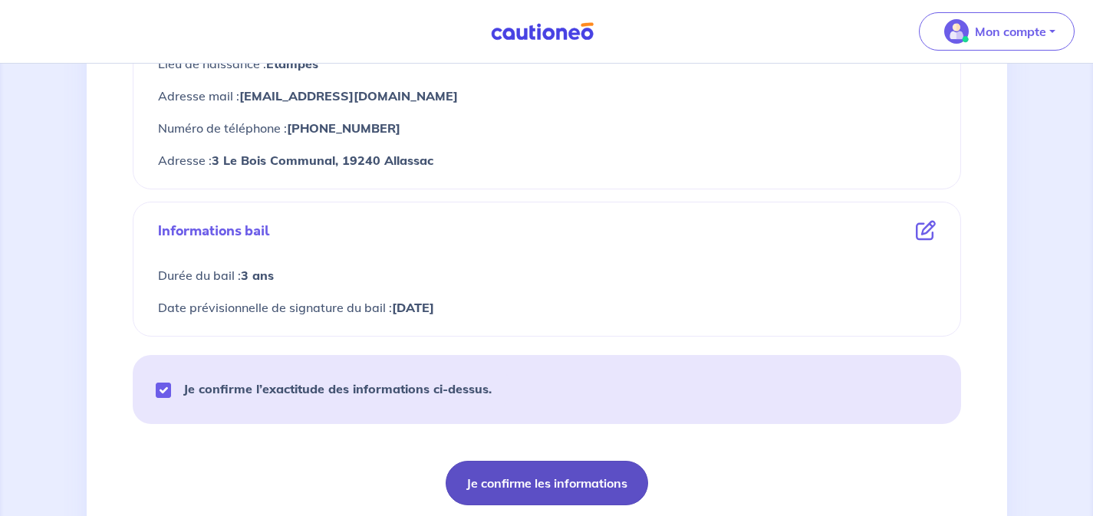
click at [568, 478] on button "Je confirme les informations" at bounding box center [547, 483] width 202 height 44
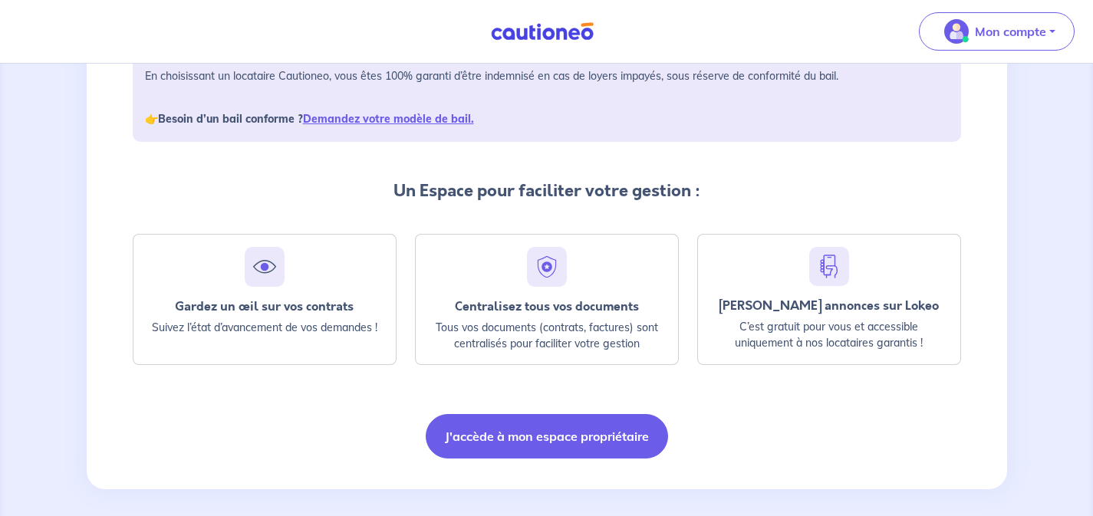
scroll to position [281, 0]
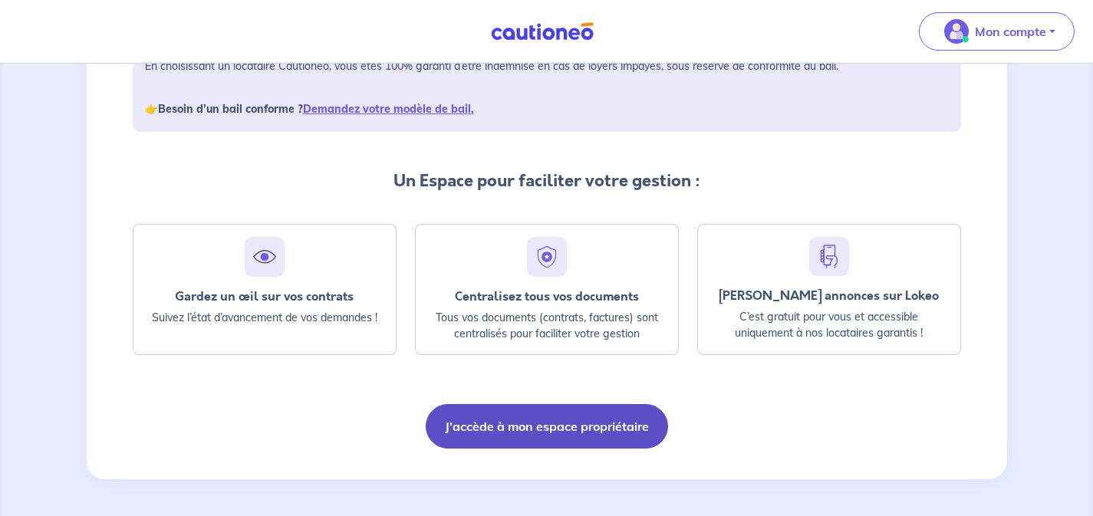
click at [545, 431] on button "J'accède à mon espace propriétaire" at bounding box center [547, 426] width 242 height 44
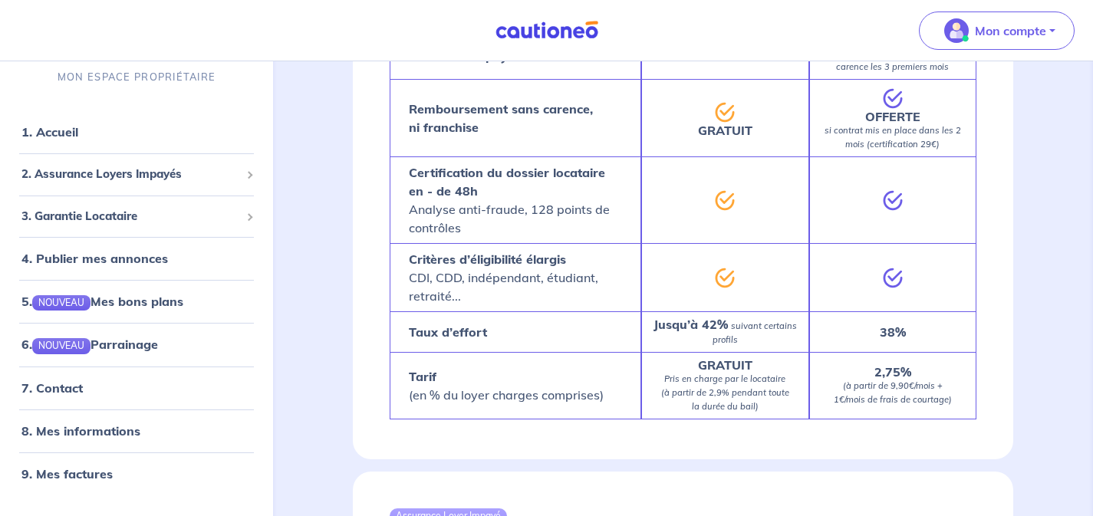
scroll to position [1354, 0]
